Goal: Information Seeking & Learning: Learn about a topic

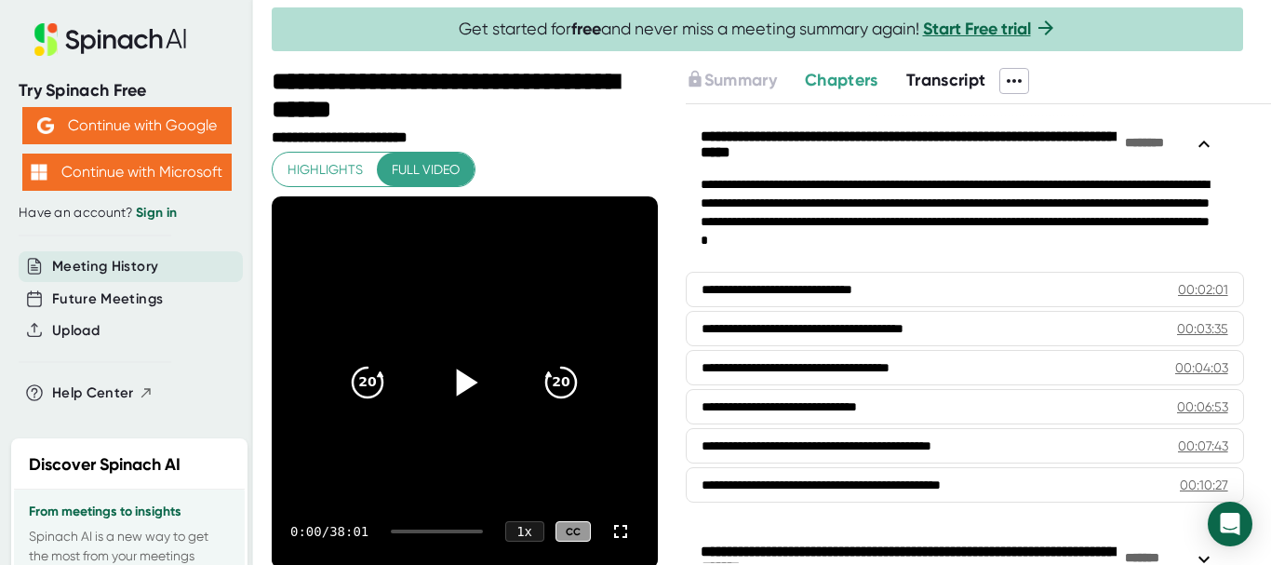
click at [468, 397] on icon at bounding box center [464, 382] width 47 height 47
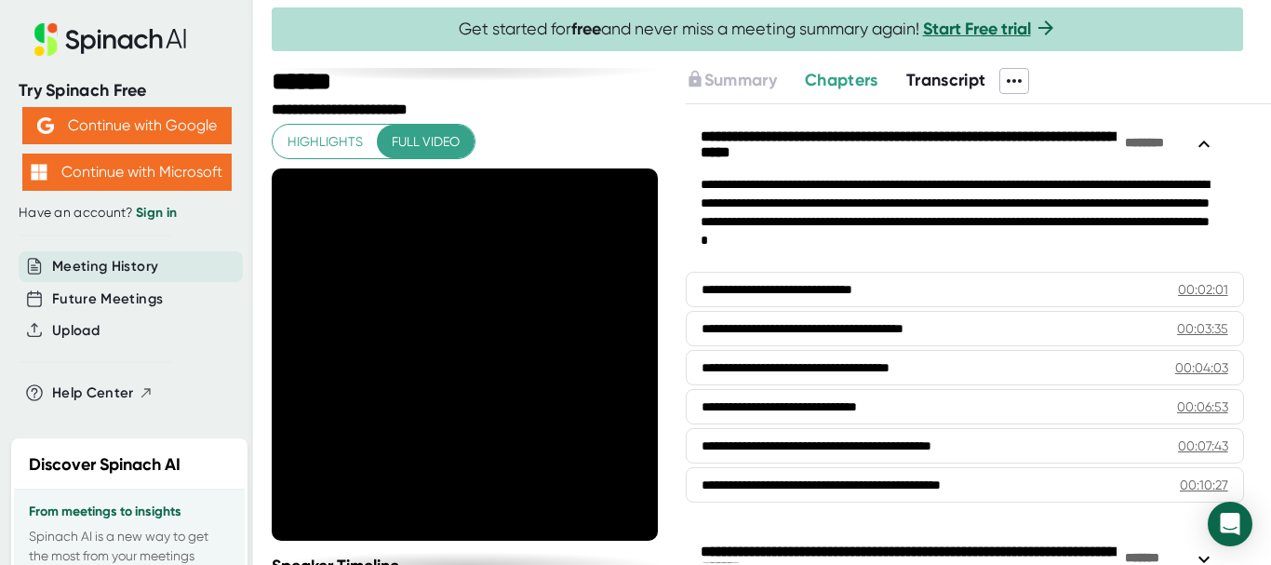
scroll to position [20, 0]
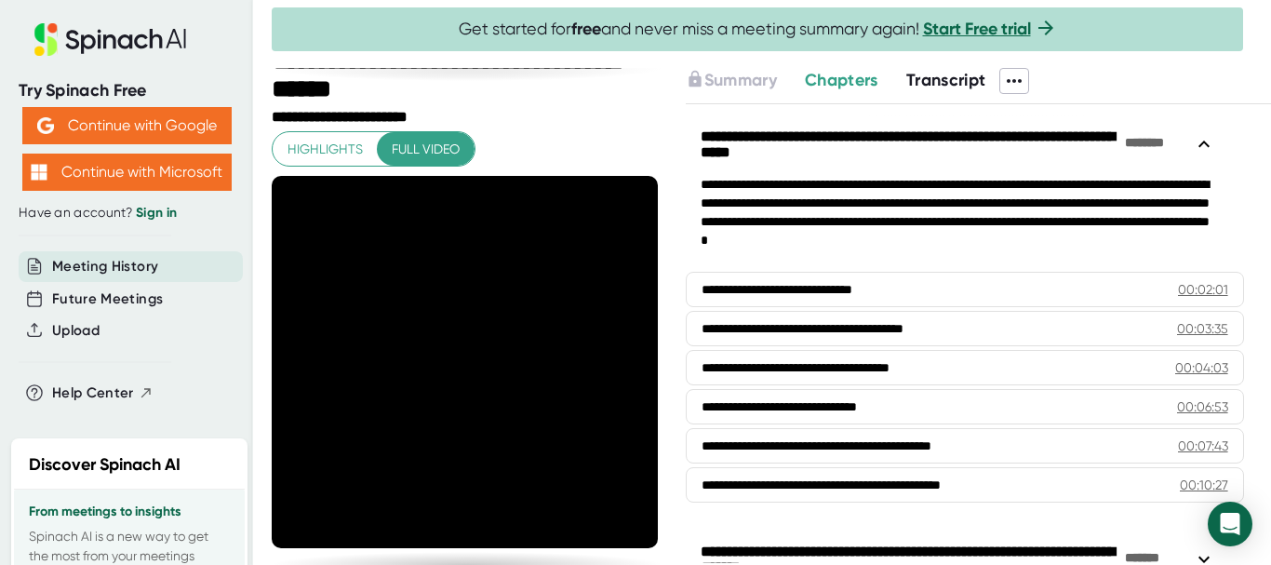
click at [435, 143] on span "Full video" at bounding box center [426, 149] width 68 height 23
click at [592, 122] on div "**********" at bounding box center [467, 118] width 391 height 18
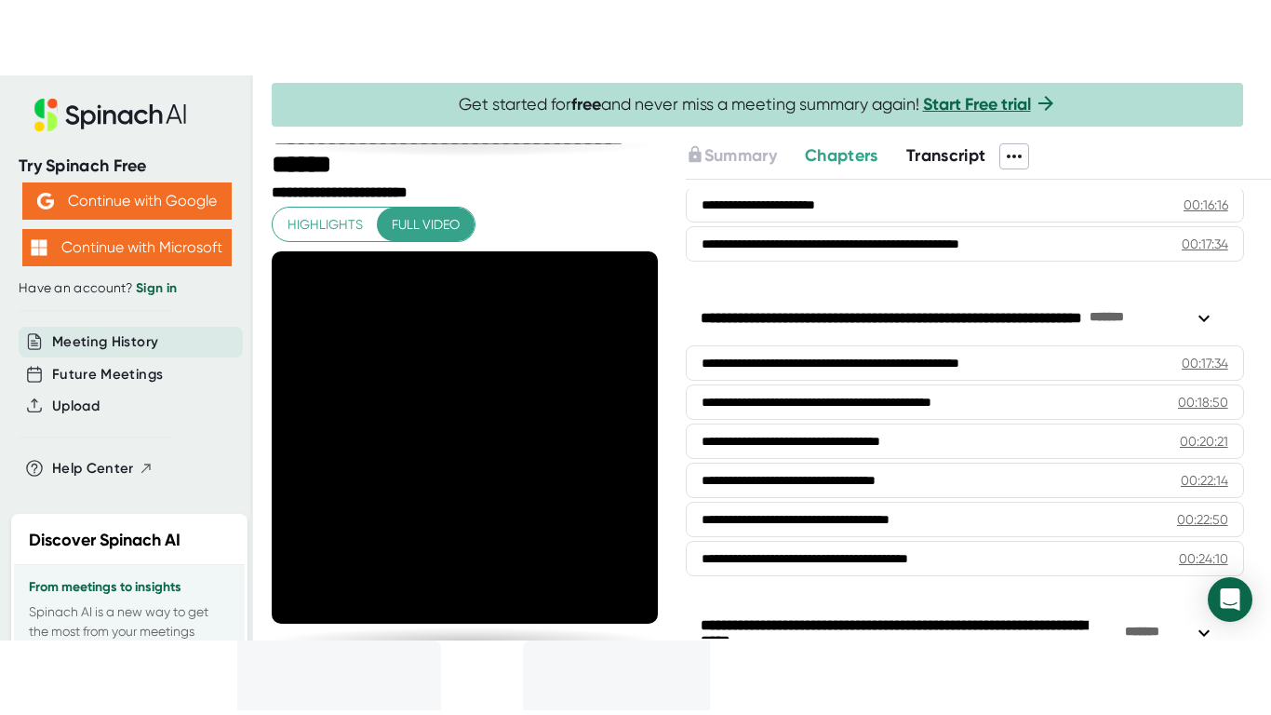
scroll to position [652, 0]
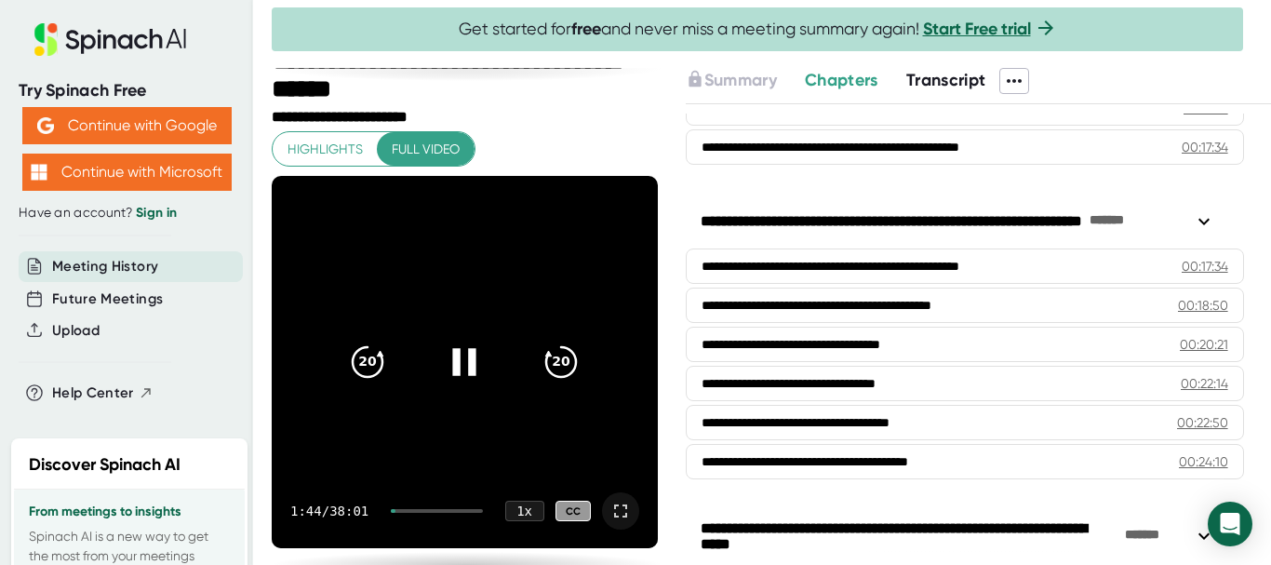
click at [614, 505] on icon at bounding box center [620, 510] width 13 height 13
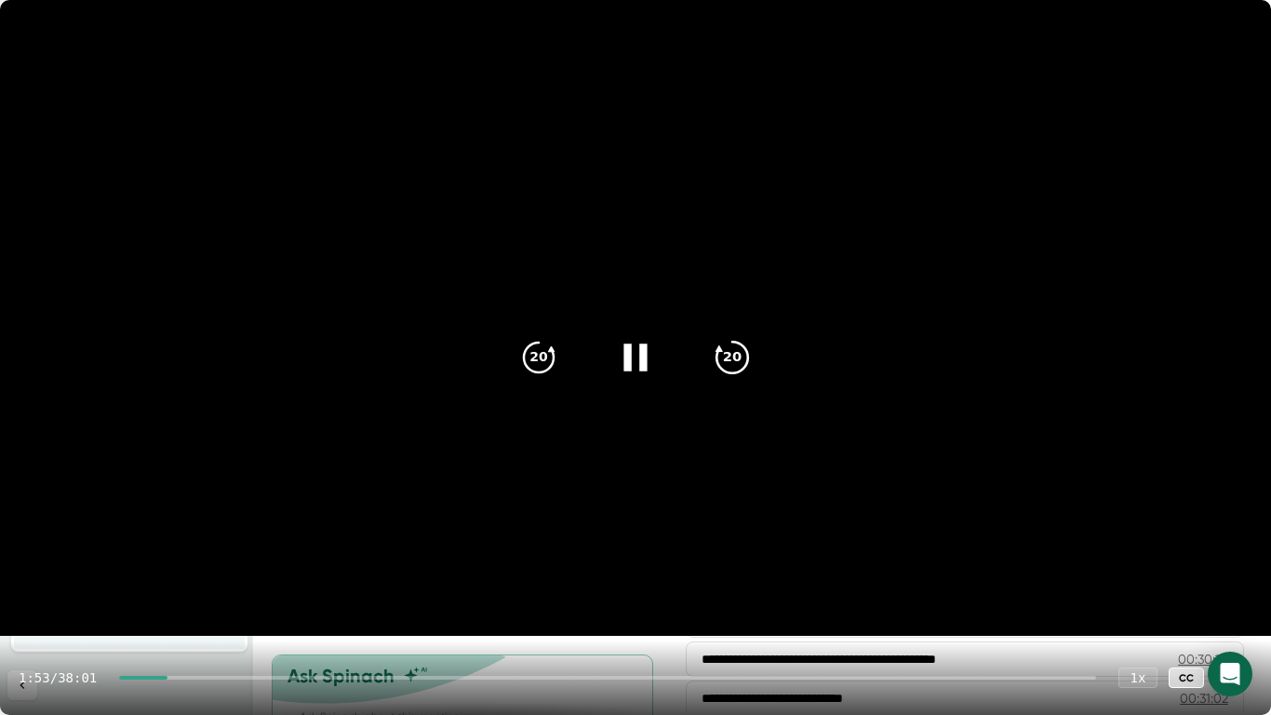
click at [741, 357] on icon "20" at bounding box center [732, 357] width 47 height 47
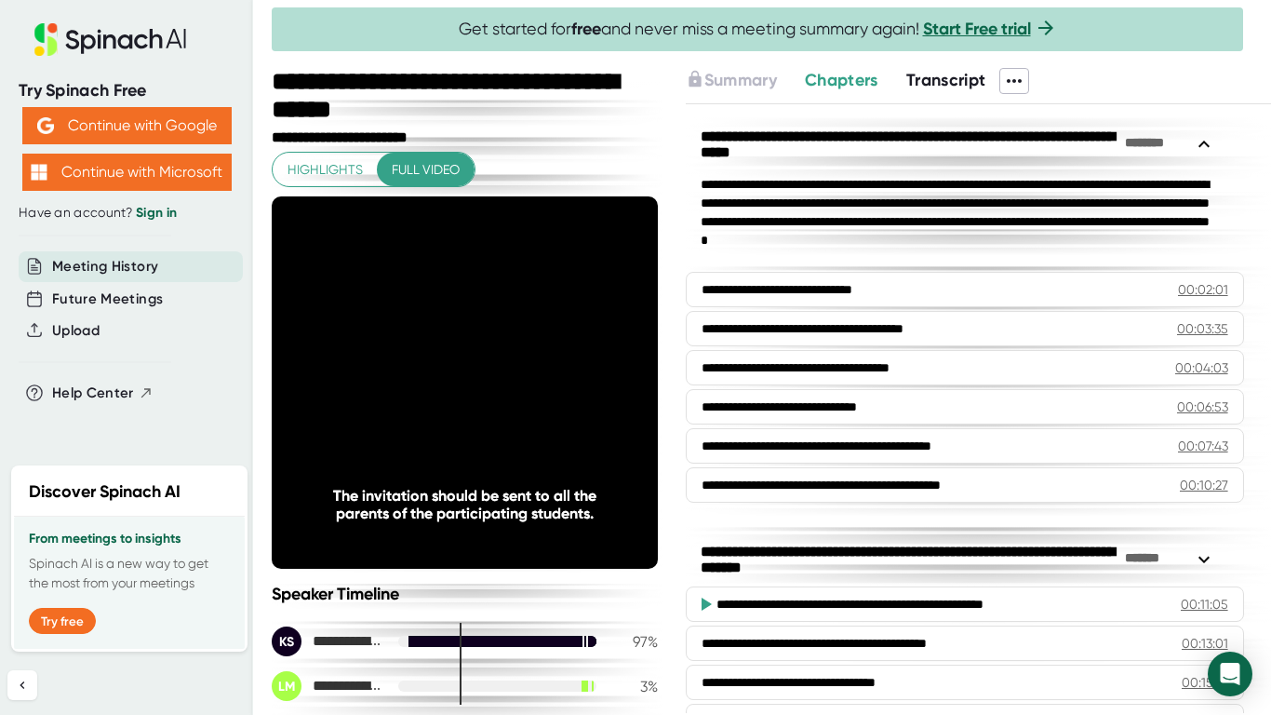
scroll to position [652, 0]
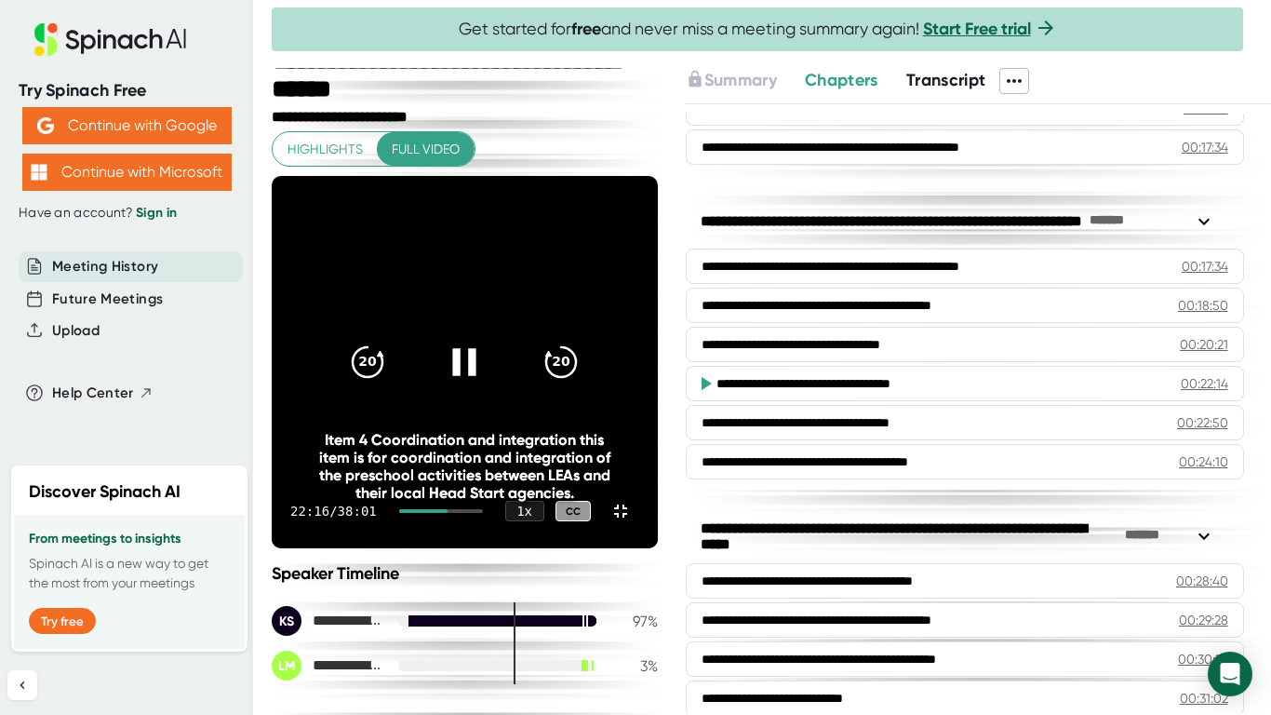
click at [488, 368] on icon at bounding box center [464, 362] width 47 height 47
click at [448, 513] on div at bounding box center [423, 511] width 49 height 4
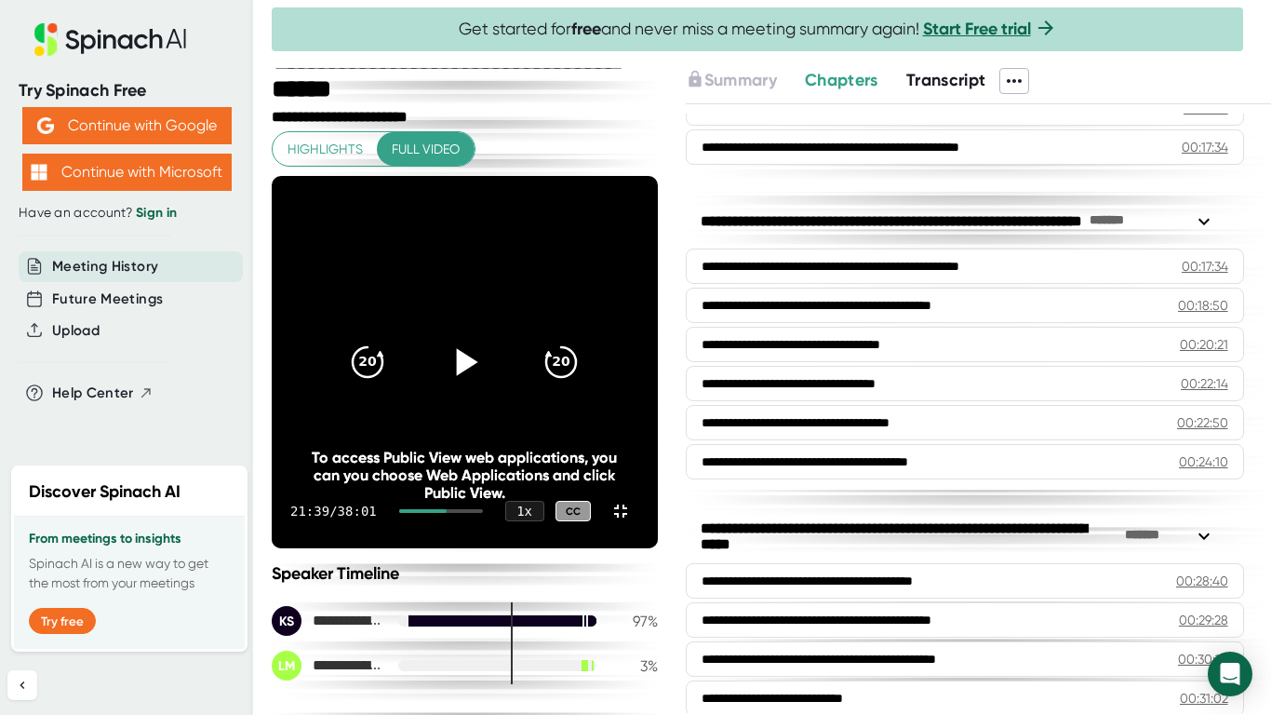
click at [483, 513] on div at bounding box center [441, 511] width 84 height 4
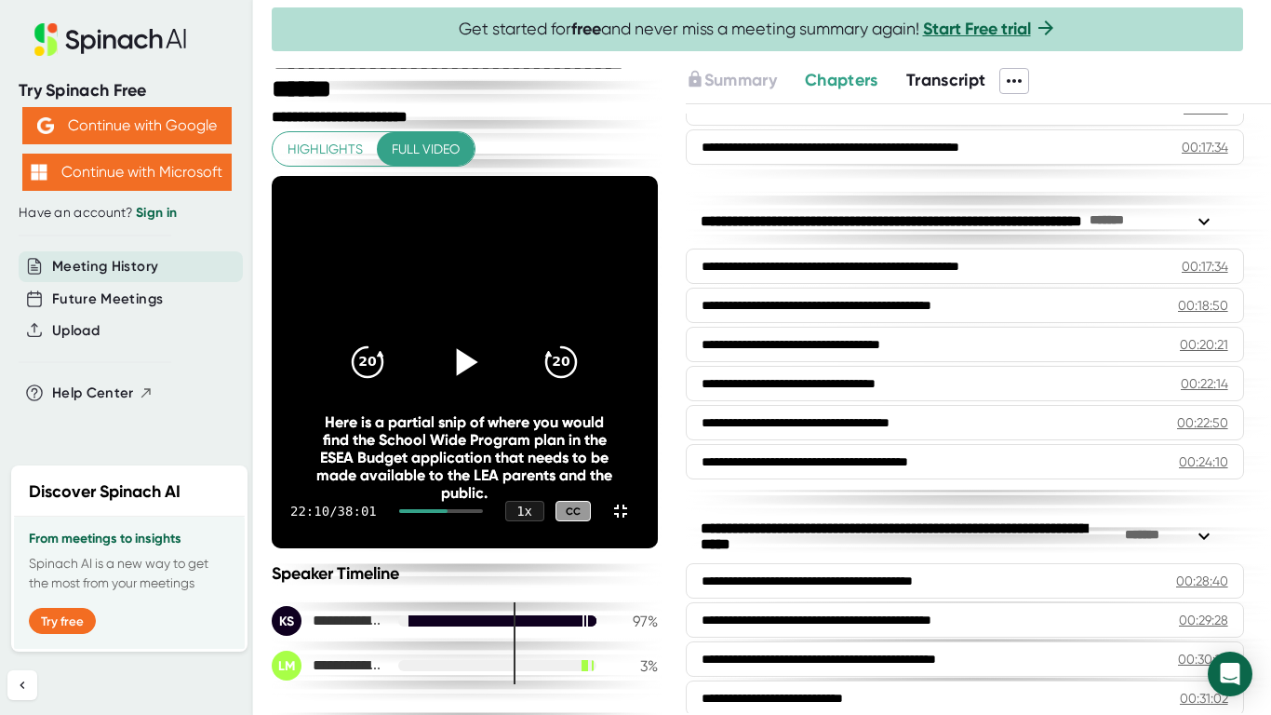
click at [488, 364] on icon at bounding box center [464, 362] width 47 height 47
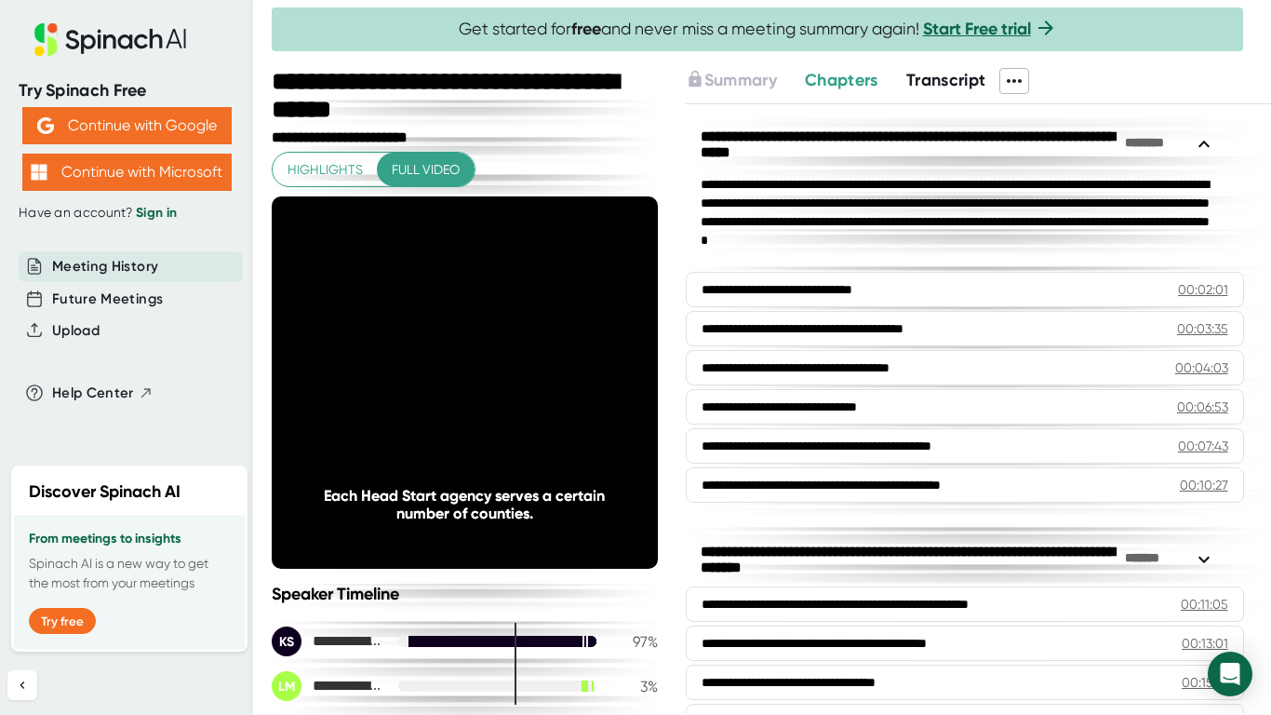
scroll to position [652, 0]
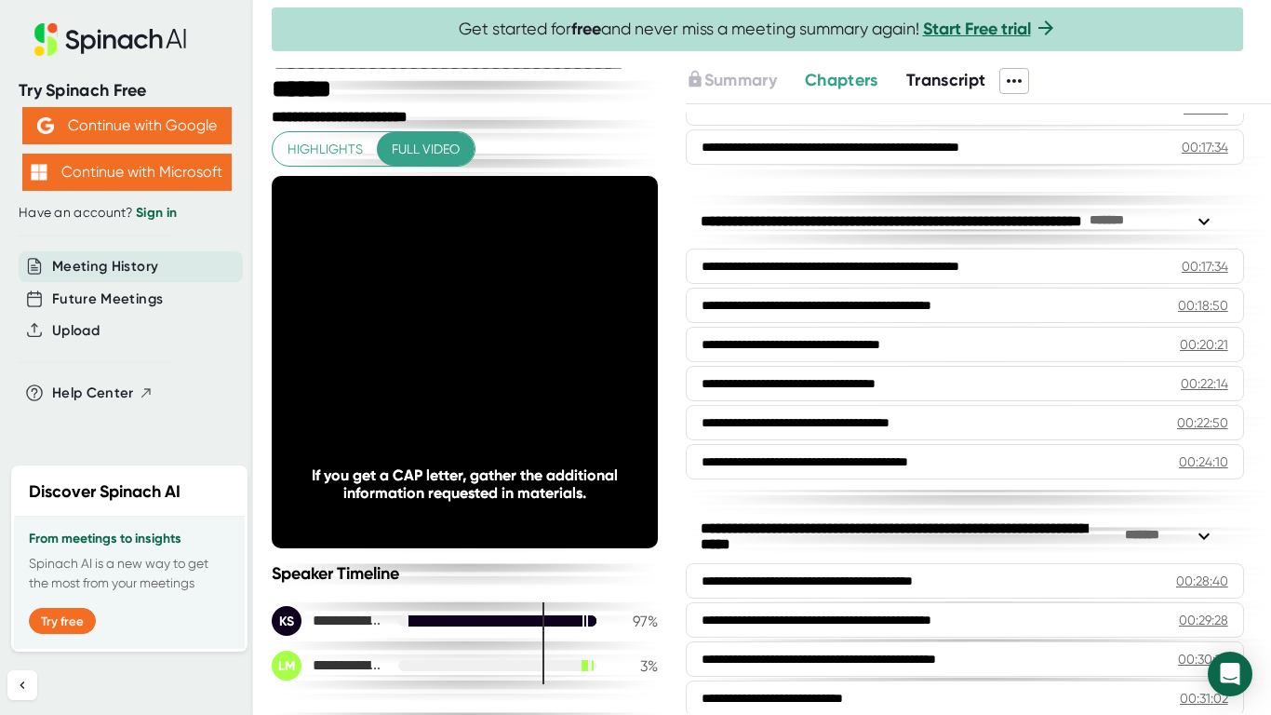
click at [658, 463] on video at bounding box center [465, 362] width 386 height 372
click at [488, 341] on icon at bounding box center [464, 362] width 47 height 47
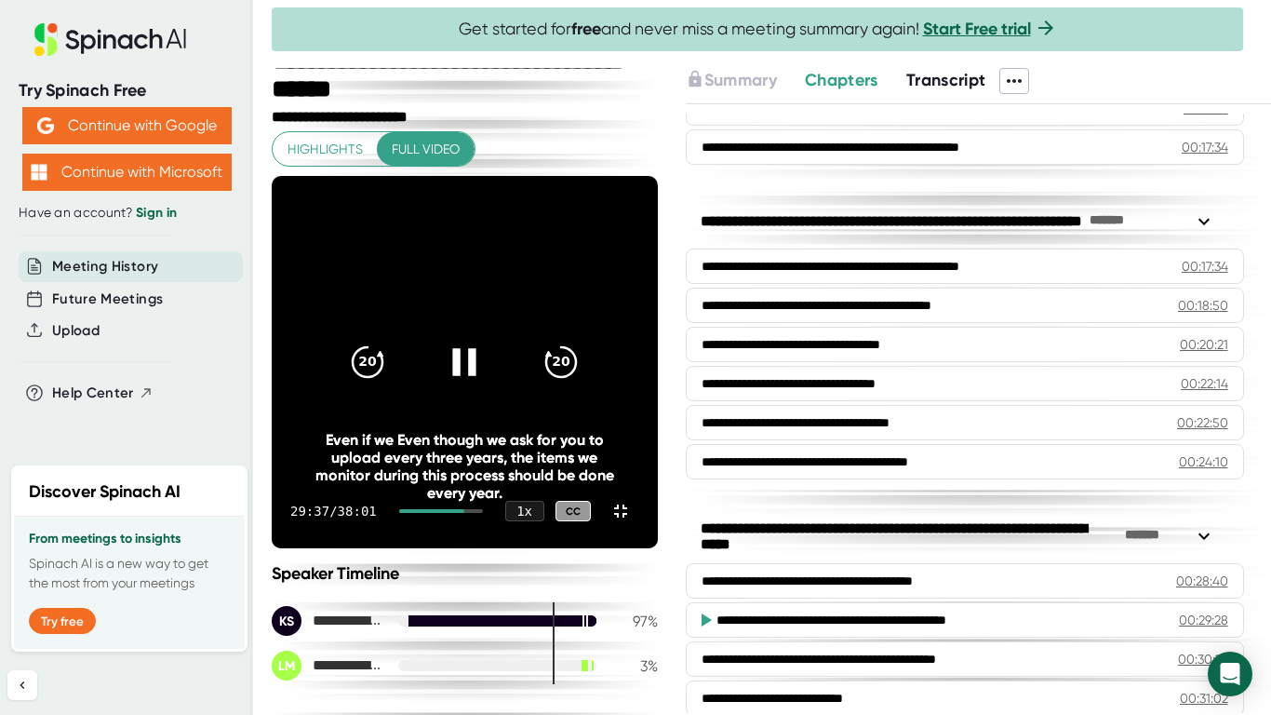
click at [488, 368] on icon at bounding box center [464, 362] width 47 height 47
